Goal: Transaction & Acquisition: Purchase product/service

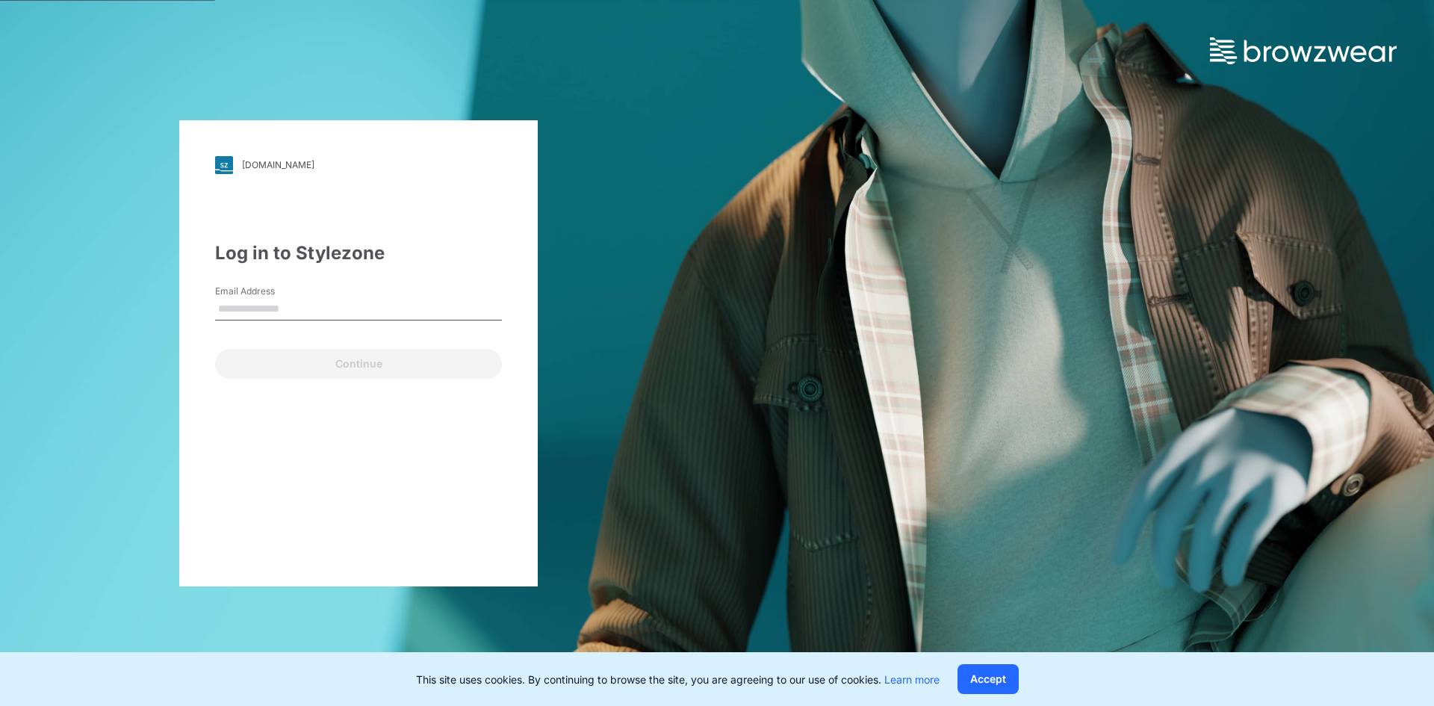
type input "**********"
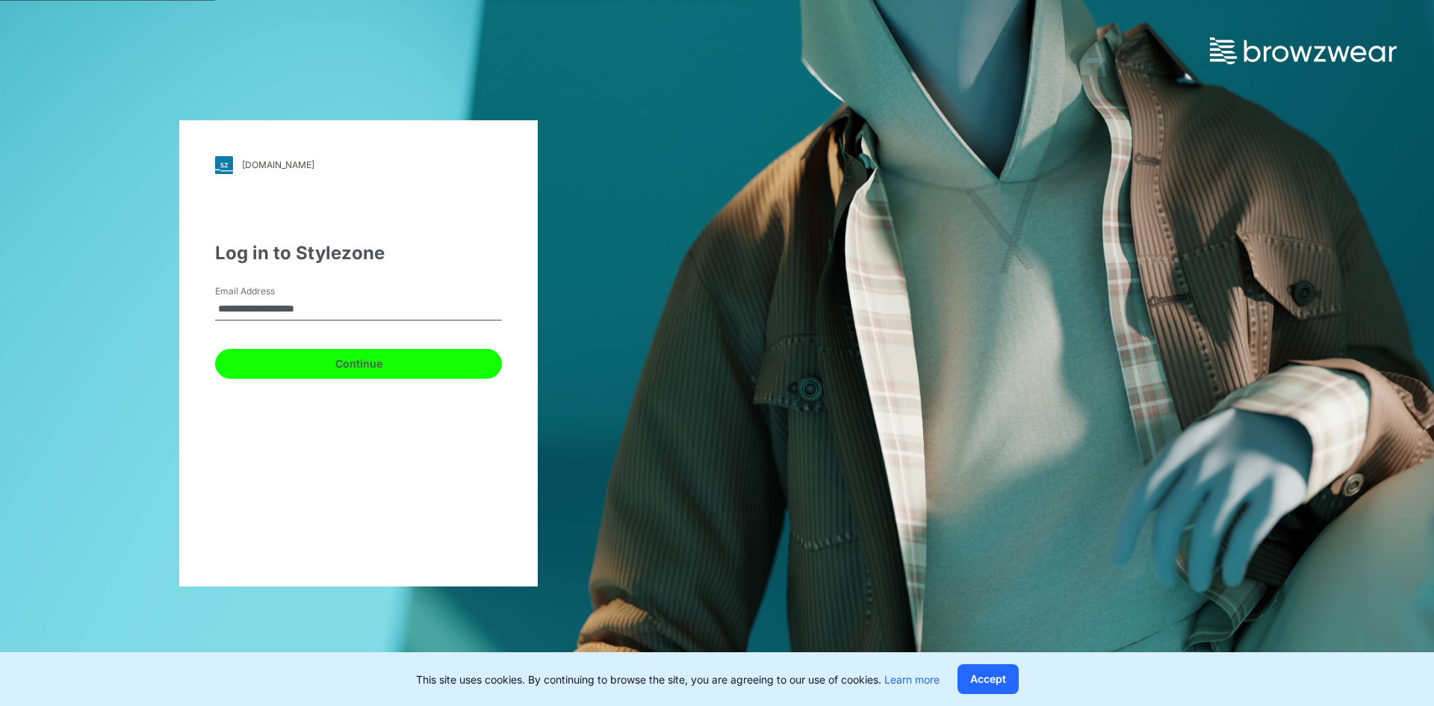
click at [331, 361] on button "Continue" at bounding box center [358, 364] width 287 height 30
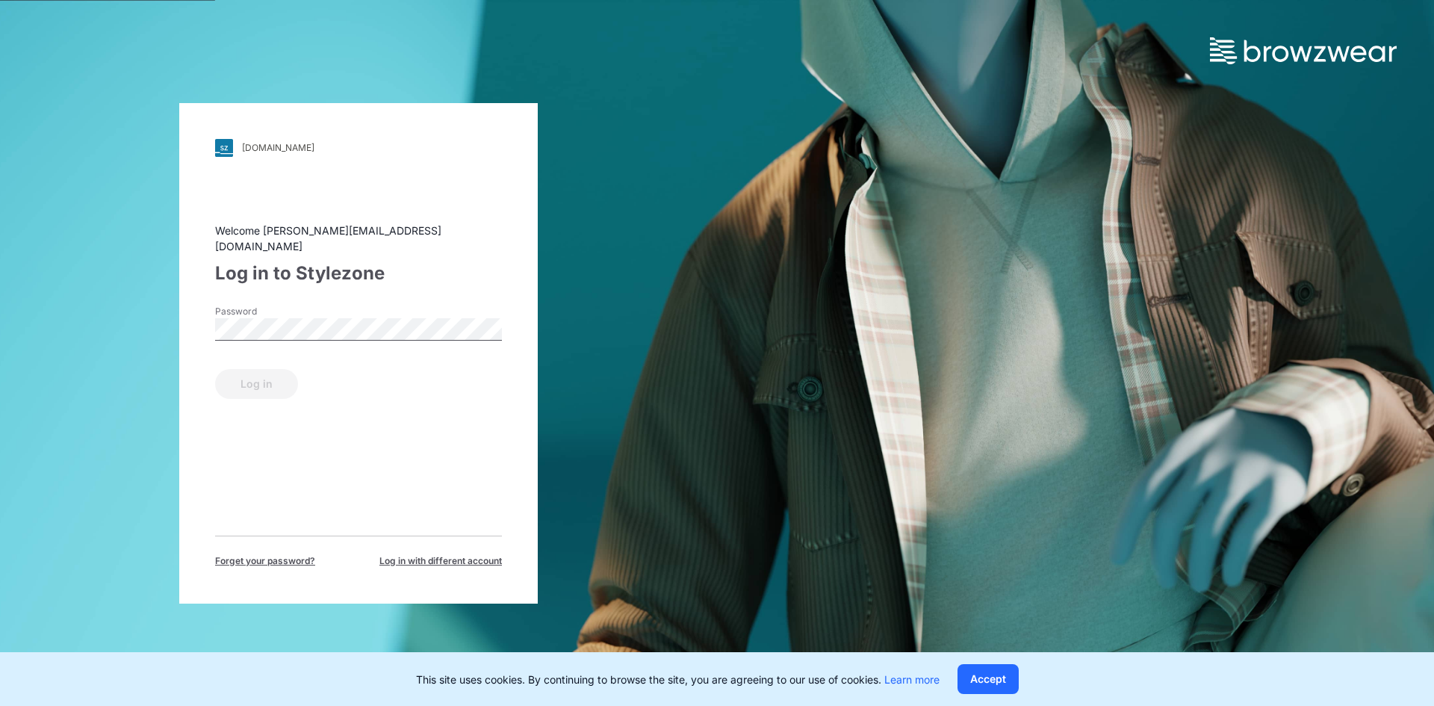
click at [281, 309] on label "Password" at bounding box center [267, 311] width 105 height 13
click at [259, 369] on button "Log in" at bounding box center [256, 384] width 83 height 30
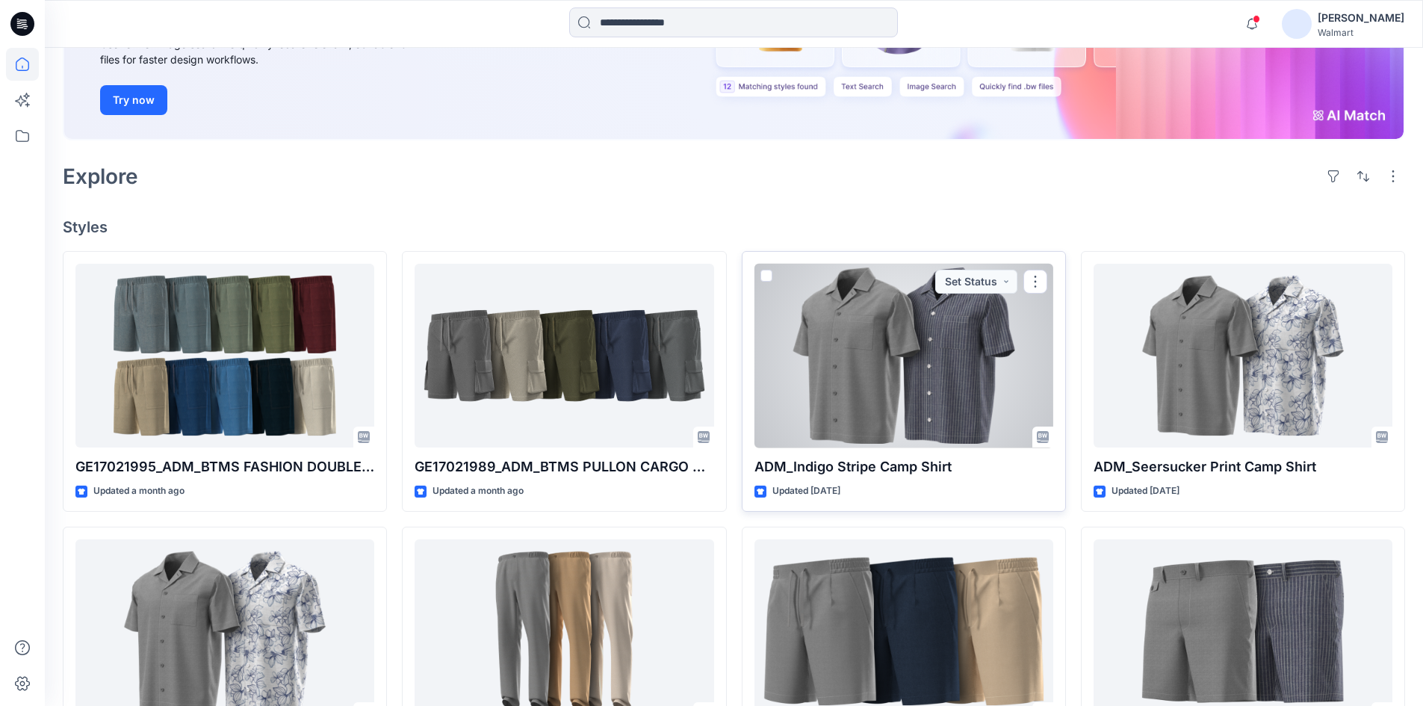
scroll to position [299, 0]
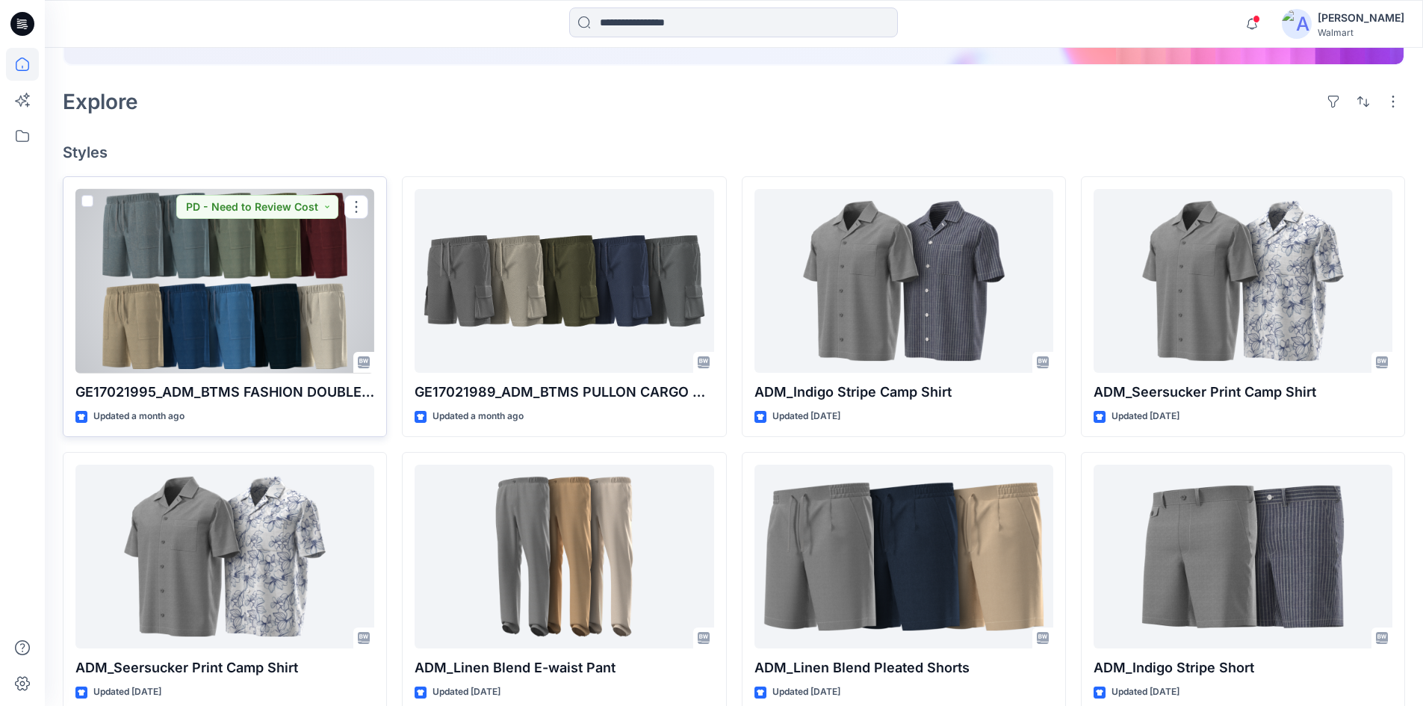
click at [204, 287] on div at bounding box center [224, 281] width 299 height 184
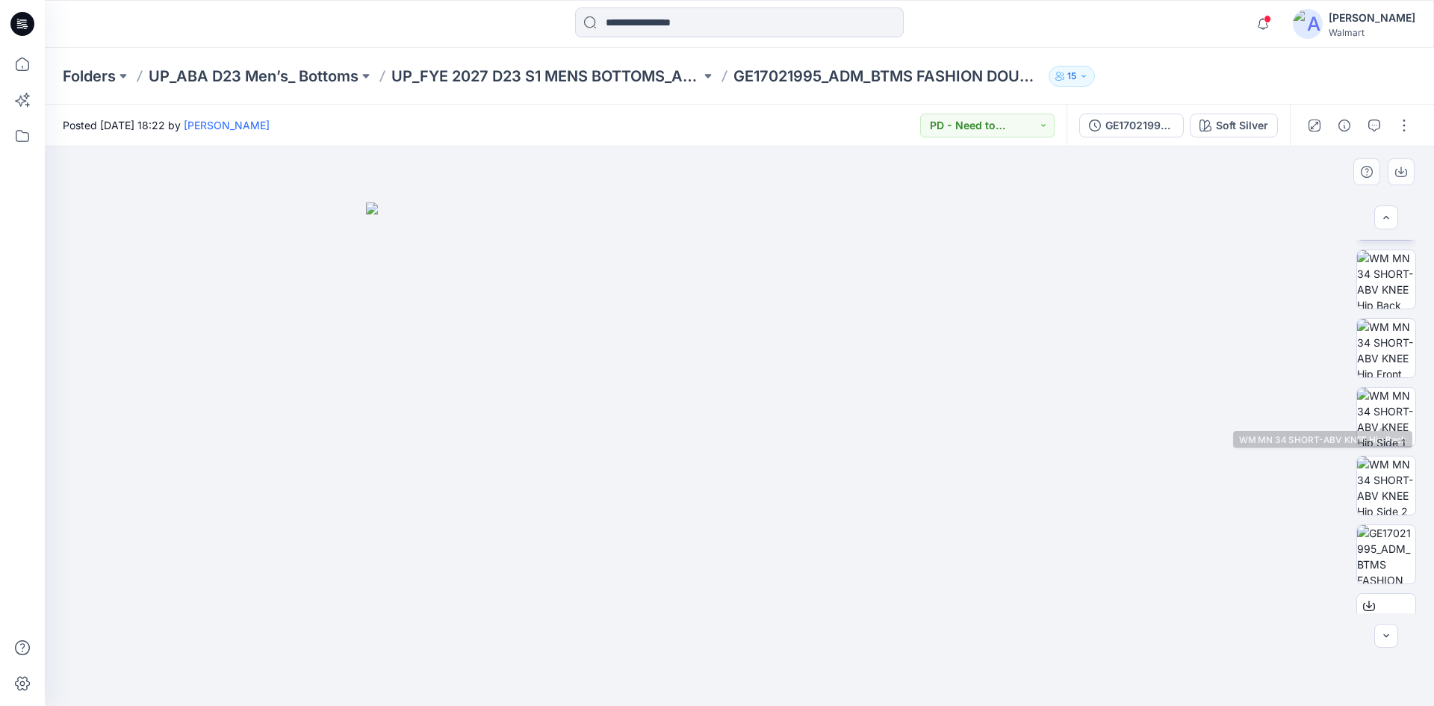
scroll to position [12, 0]
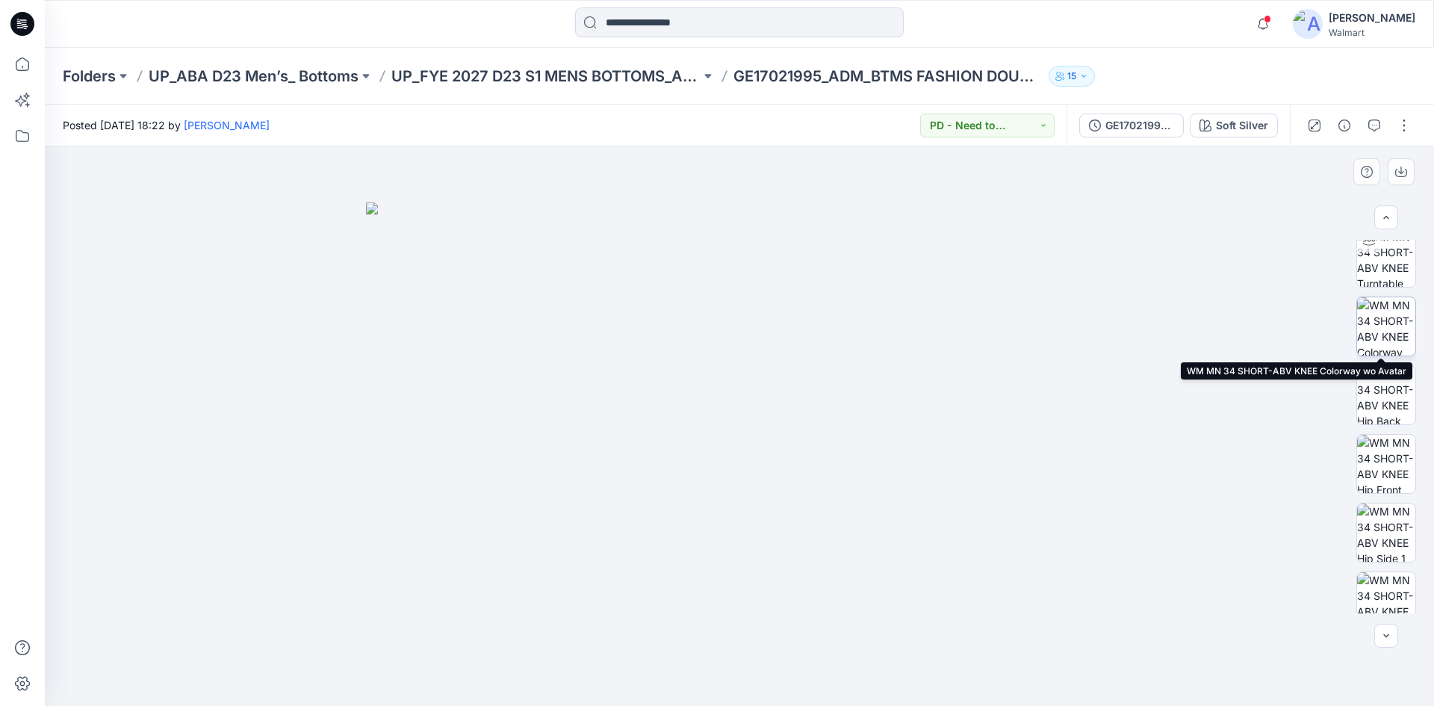
click at [1381, 326] on img at bounding box center [1386, 326] width 58 height 58
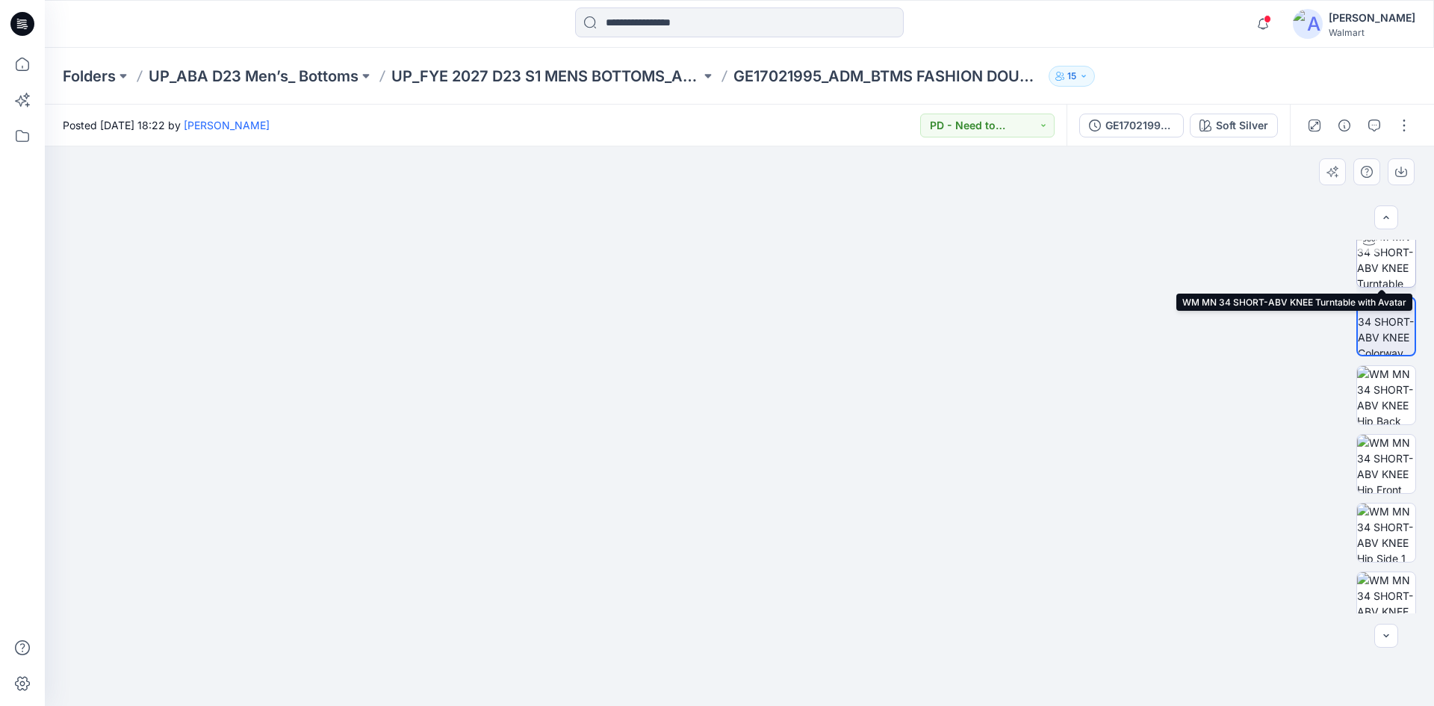
click at [1389, 263] on img at bounding box center [1386, 258] width 58 height 58
